Goal: Task Accomplishment & Management: Use online tool/utility

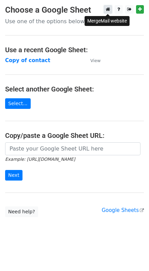
click at [110, 9] on icon at bounding box center [108, 9] width 4 height 5
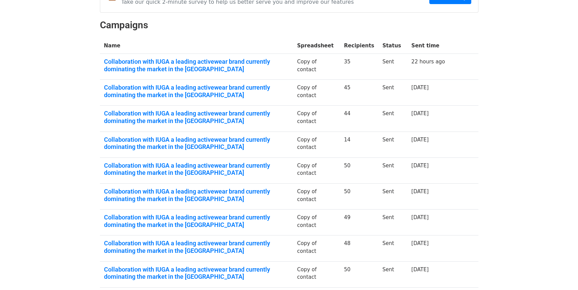
scroll to position [182, 0]
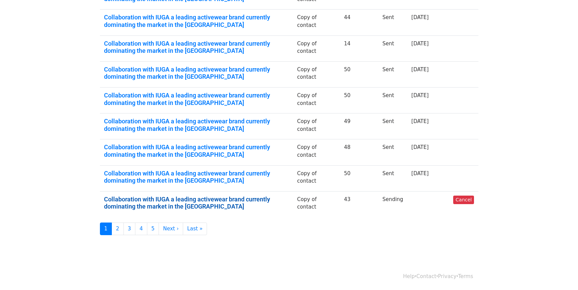
click at [249, 200] on link "Collaboration with IUGA a leading activewear brand currently dominating the mar…" at bounding box center [196, 203] width 185 height 15
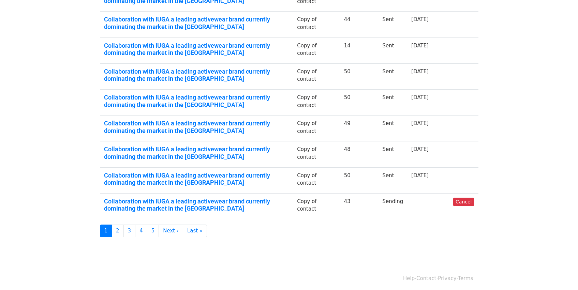
scroll to position [174, 0]
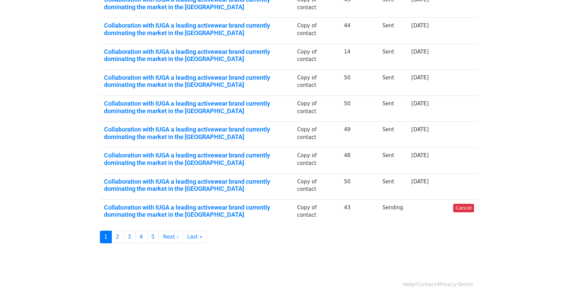
click at [362, 154] on td "48" at bounding box center [359, 161] width 39 height 26
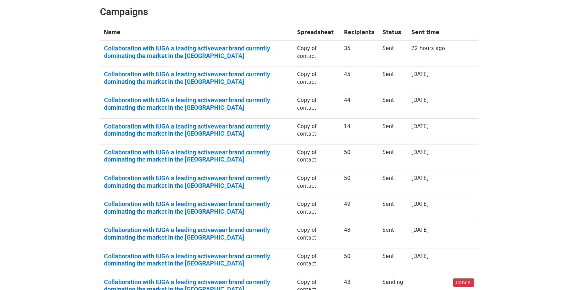
scroll to position [132, 0]
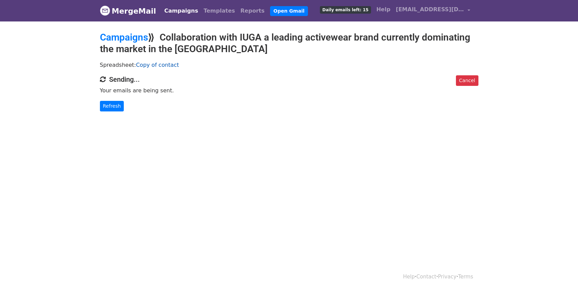
click at [159, 68] on link "Copy of contact" at bounding box center [157, 65] width 43 height 6
click at [472, 79] on link "Cancel" at bounding box center [467, 80] width 22 height 11
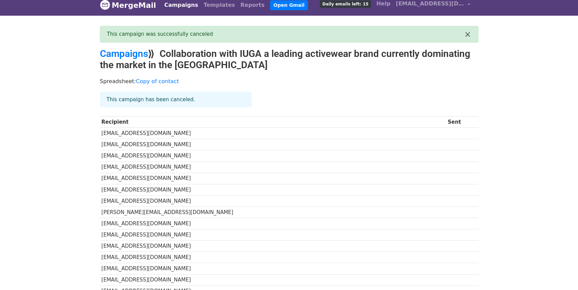
scroll to position [1, 0]
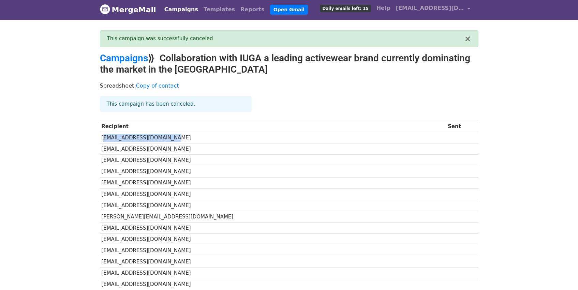
drag, startPoint x: 102, startPoint y: 138, endPoint x: 164, endPoint y: 140, distance: 62.1
click at [164, 140] on td "maryswholelife@gmail.com" at bounding box center [273, 137] width 346 height 11
copy td "maryswholelife@gmail.com"
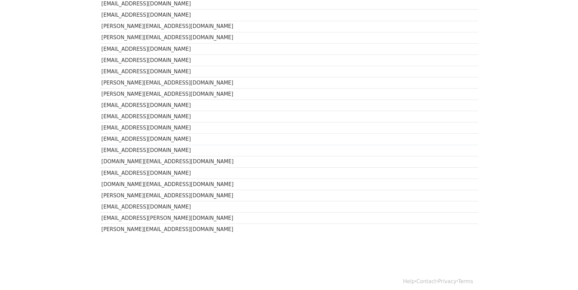
scroll to position [389, 0]
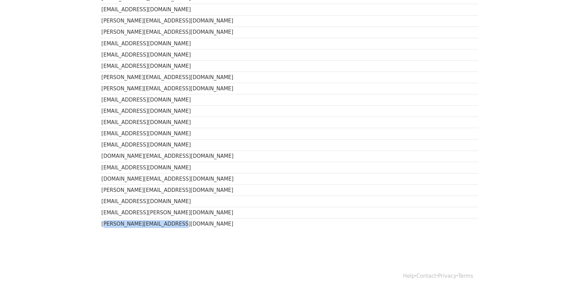
drag, startPoint x: 173, startPoint y: 226, endPoint x: 101, endPoint y: 226, distance: 71.6
click at [101, 226] on td "Erica@thecrumbykitchen.com" at bounding box center [273, 224] width 346 height 11
copy td "Erica@thecrumbykitchen.com"
